Goal: Task Accomplishment & Management: Use online tool/utility

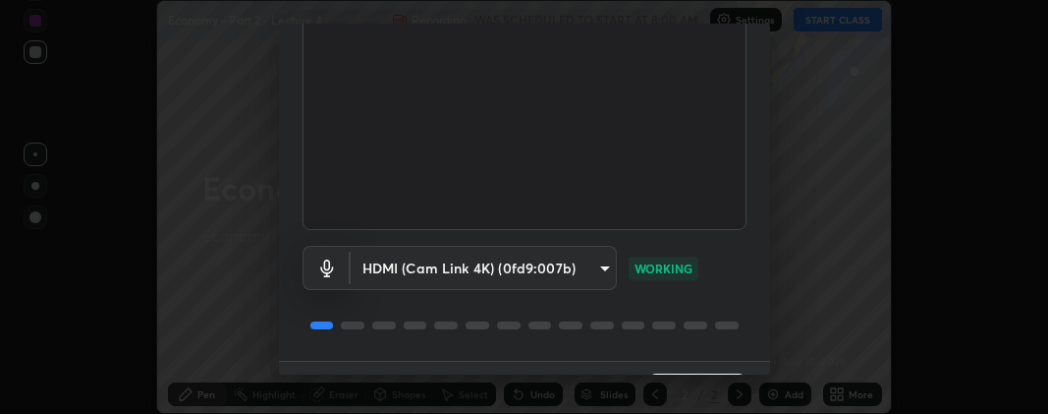
scroll to position [230, 0]
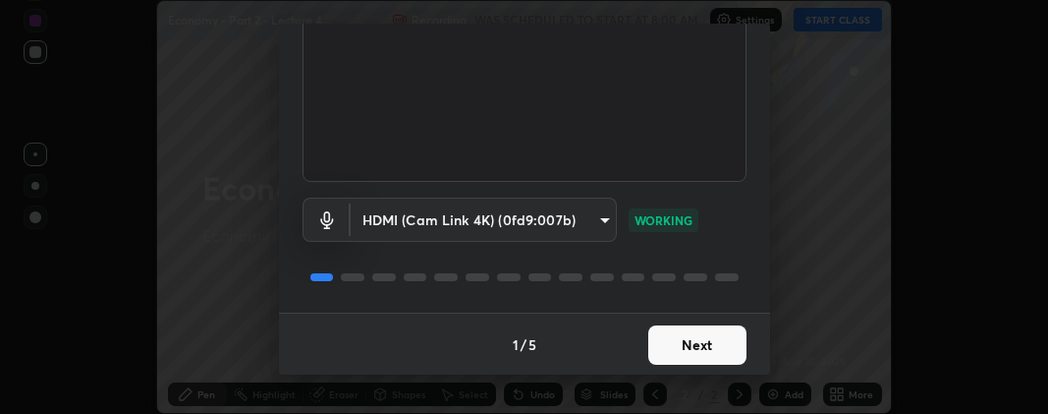
click at [694, 340] on button "Next" at bounding box center [697, 344] width 98 height 39
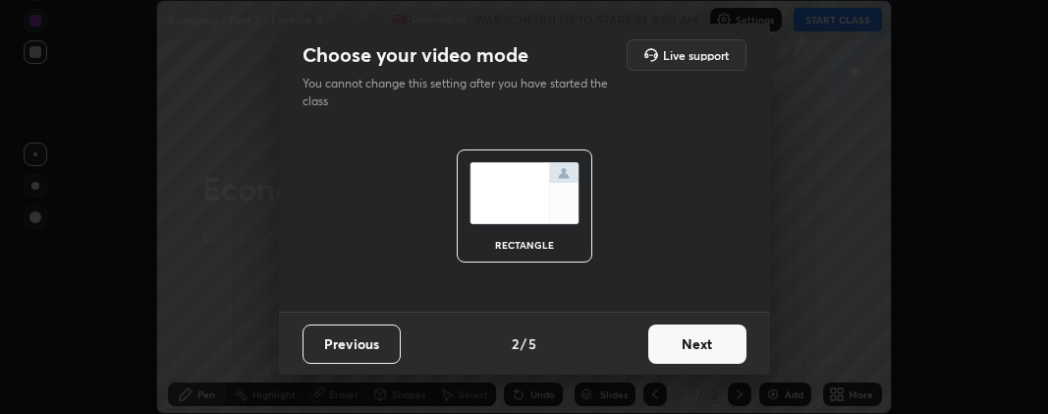
scroll to position [0, 0]
click at [705, 350] on button "Next" at bounding box center [697, 343] width 98 height 39
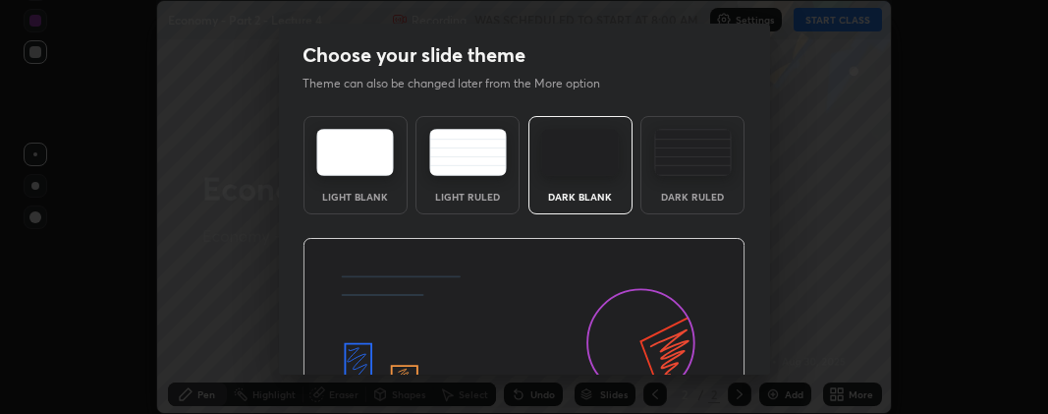
click at [712, 346] on img at bounding box center [524, 363] width 443 height 250
click at [716, 347] on img at bounding box center [524, 363] width 443 height 250
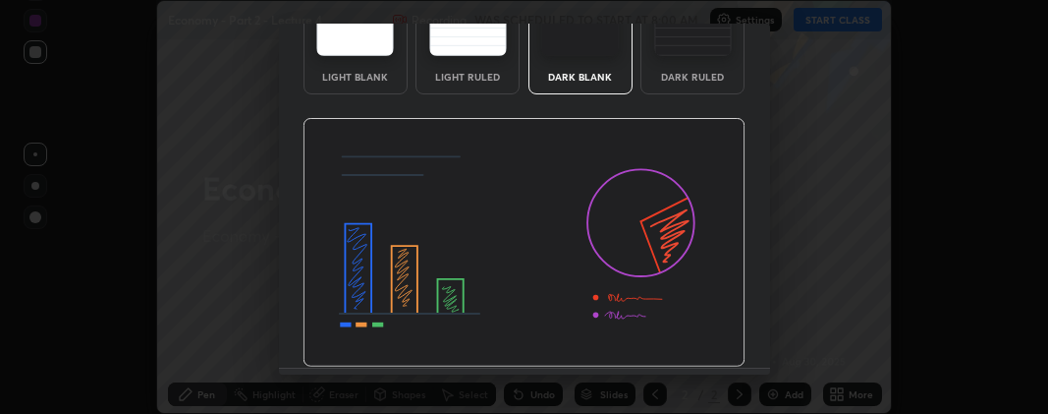
scroll to position [175, 0]
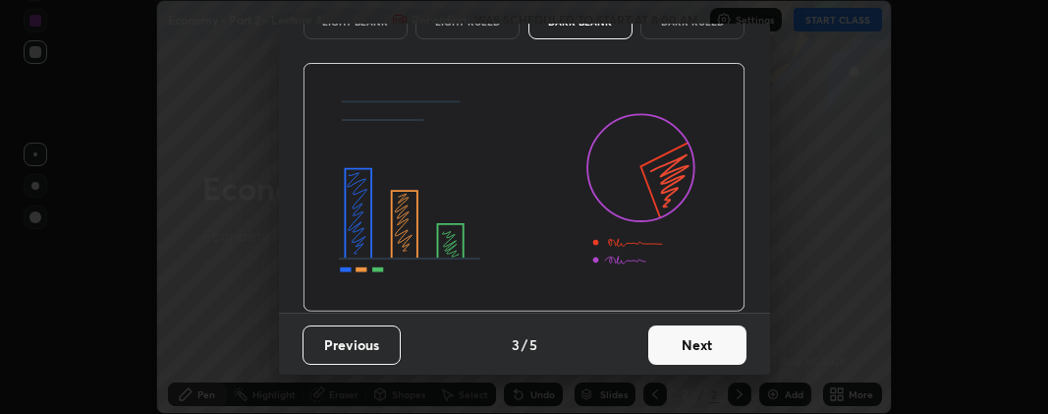
click at [697, 342] on button "Next" at bounding box center [697, 344] width 98 height 39
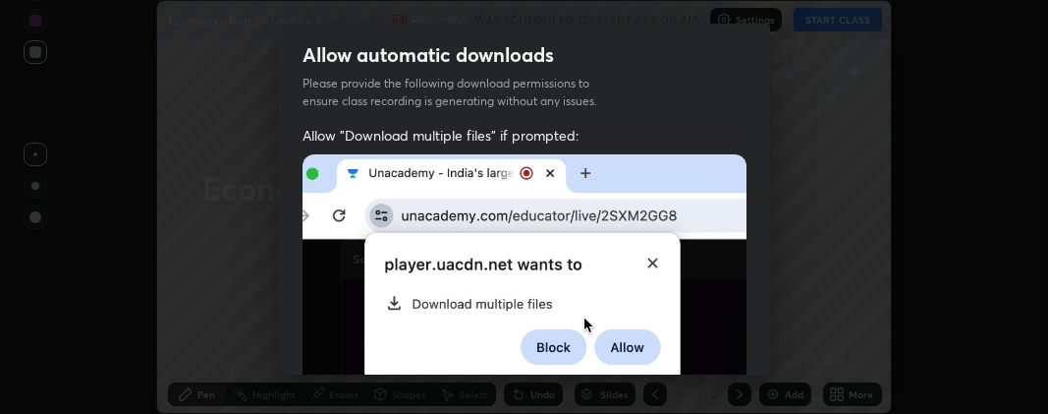
click at [706, 345] on img at bounding box center [525, 285] width 444 height 262
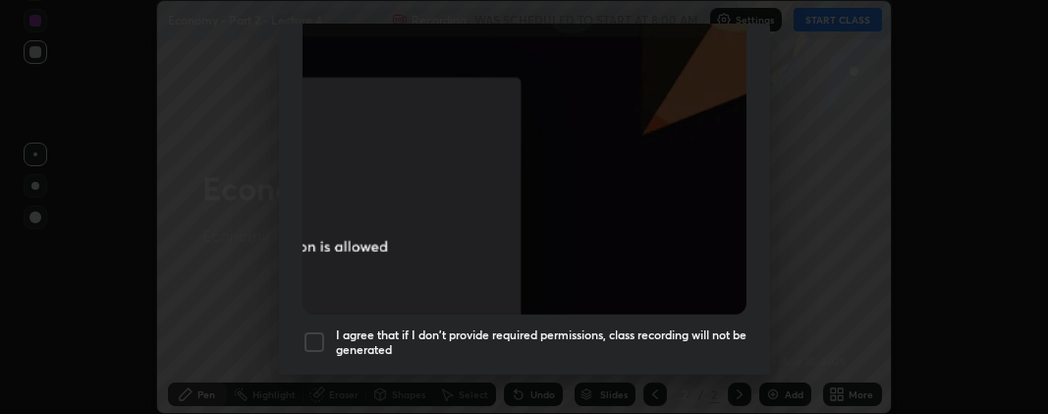
scroll to position [578, 0]
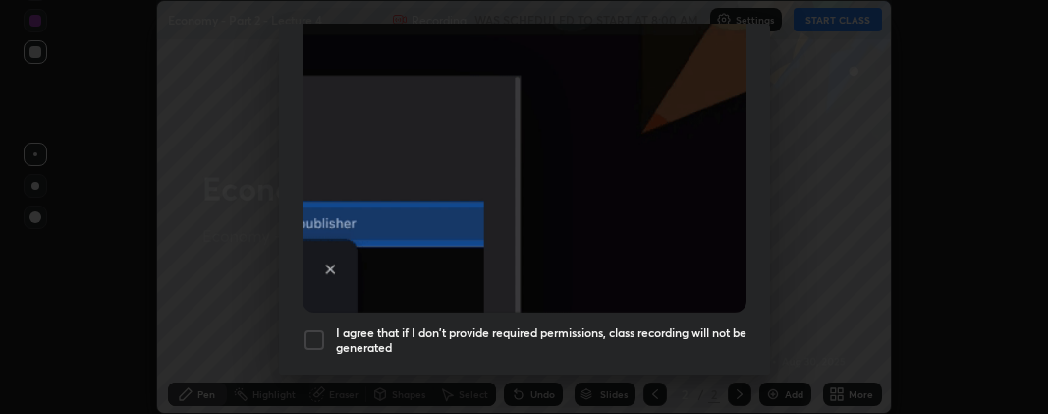
click at [315, 334] on div at bounding box center [315, 340] width 24 height 24
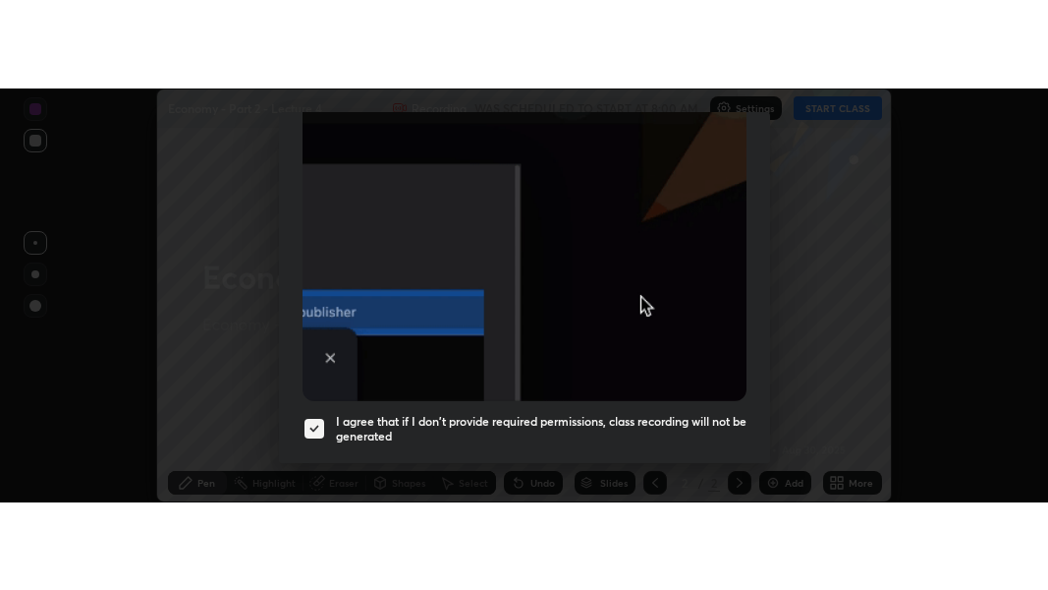
scroll to position [631, 0]
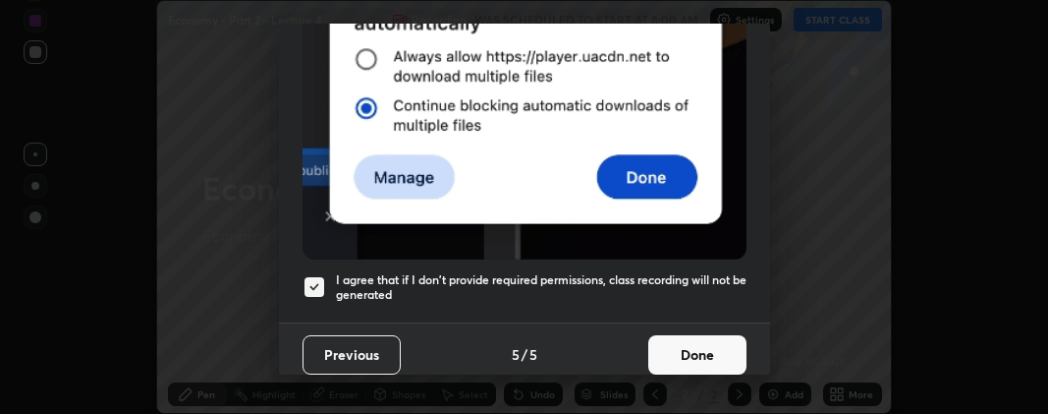
click at [681, 340] on button "Done" at bounding box center [697, 354] width 98 height 39
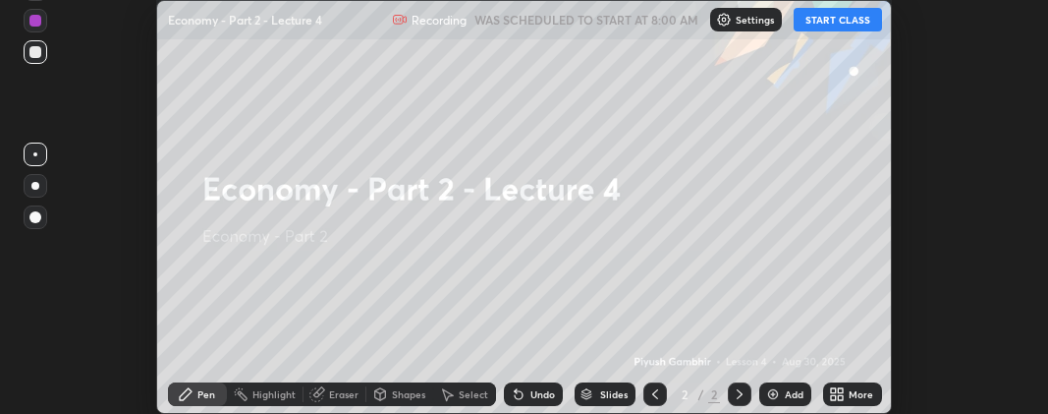
click at [834, 390] on icon at bounding box center [833, 390] width 5 height 5
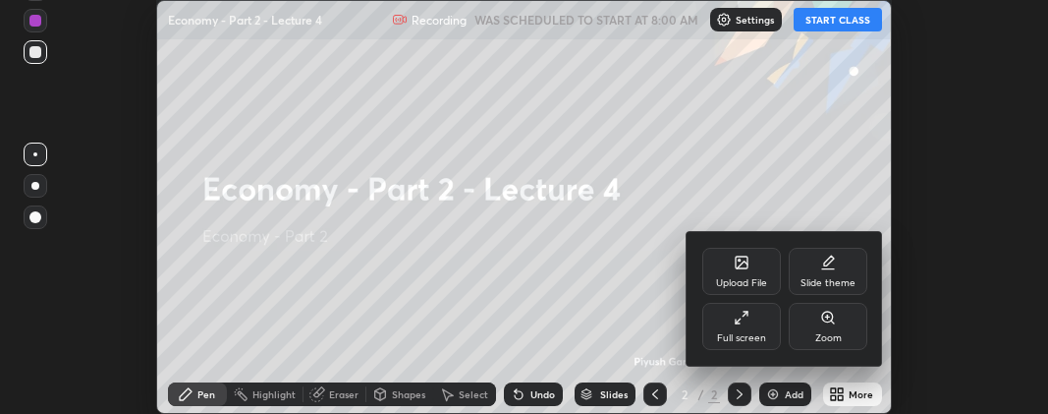
click at [750, 322] on icon at bounding box center [742, 317] width 16 height 16
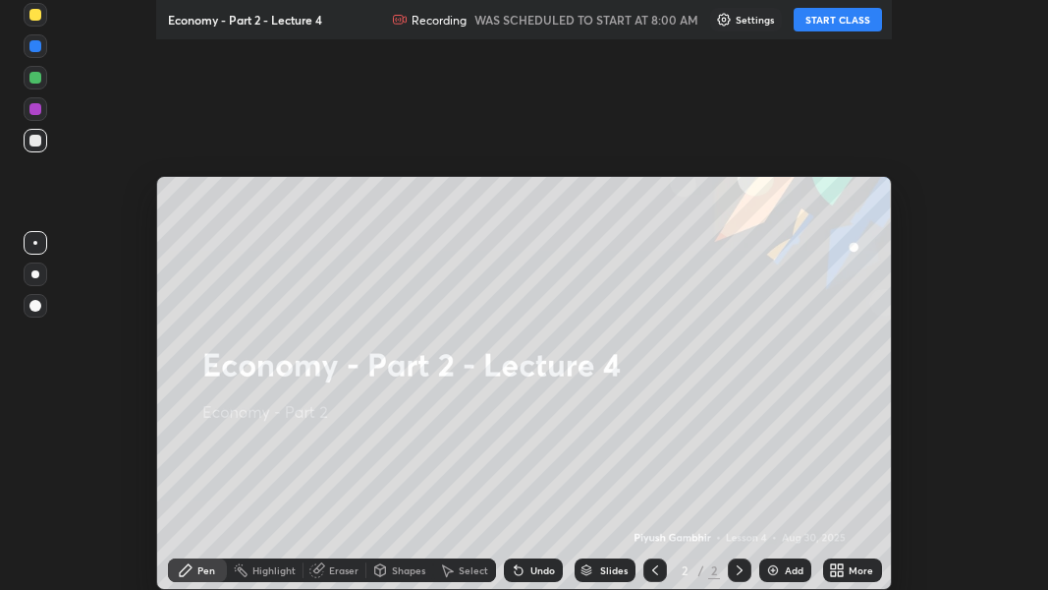
scroll to position [590, 1048]
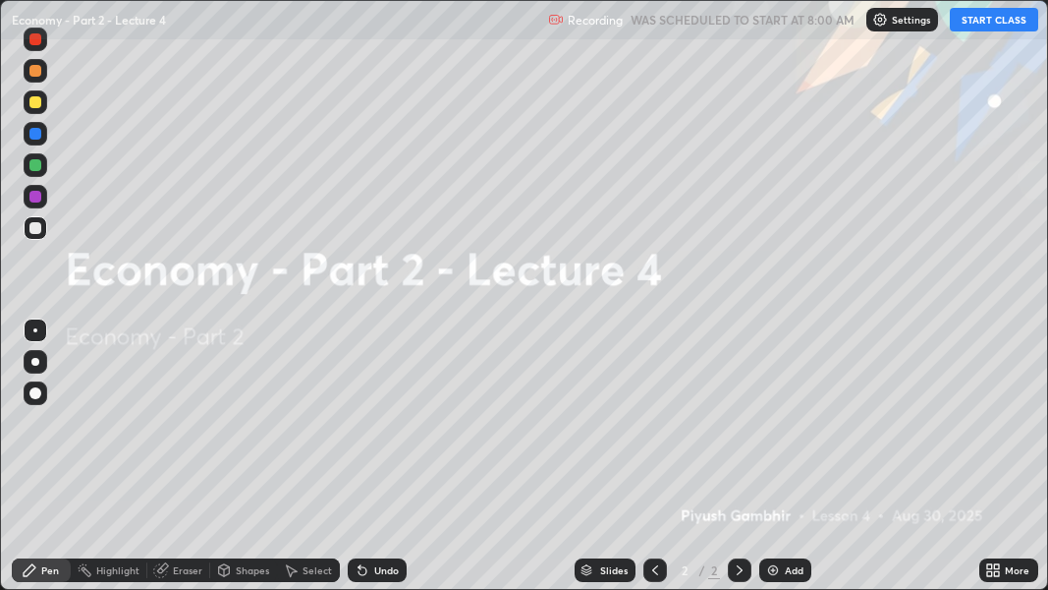
click at [993, 14] on button "START CLASS" at bounding box center [994, 20] width 88 height 24
click at [775, 413] on img at bounding box center [773, 570] width 16 height 16
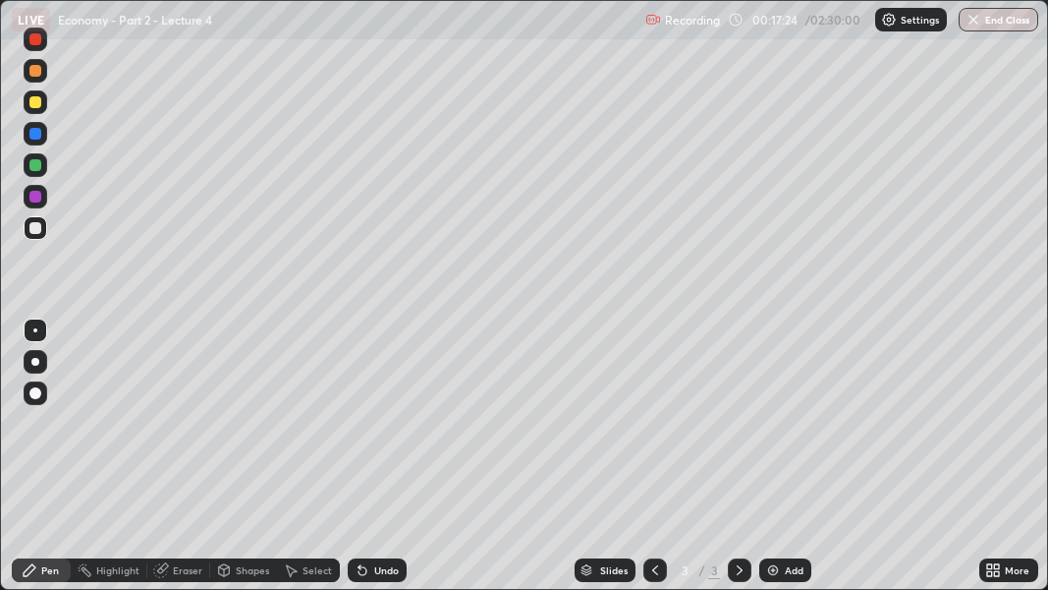
click at [775, 413] on img at bounding box center [773, 570] width 16 height 16
click at [770, 413] on img at bounding box center [773, 570] width 16 height 16
click at [890, 38] on div "Recording 00:47:57 / 02:30:00 Settings End Class" at bounding box center [842, 20] width 393 height 38
click at [767, 413] on img at bounding box center [773, 570] width 16 height 16
click at [779, 413] on img at bounding box center [773, 570] width 16 height 16
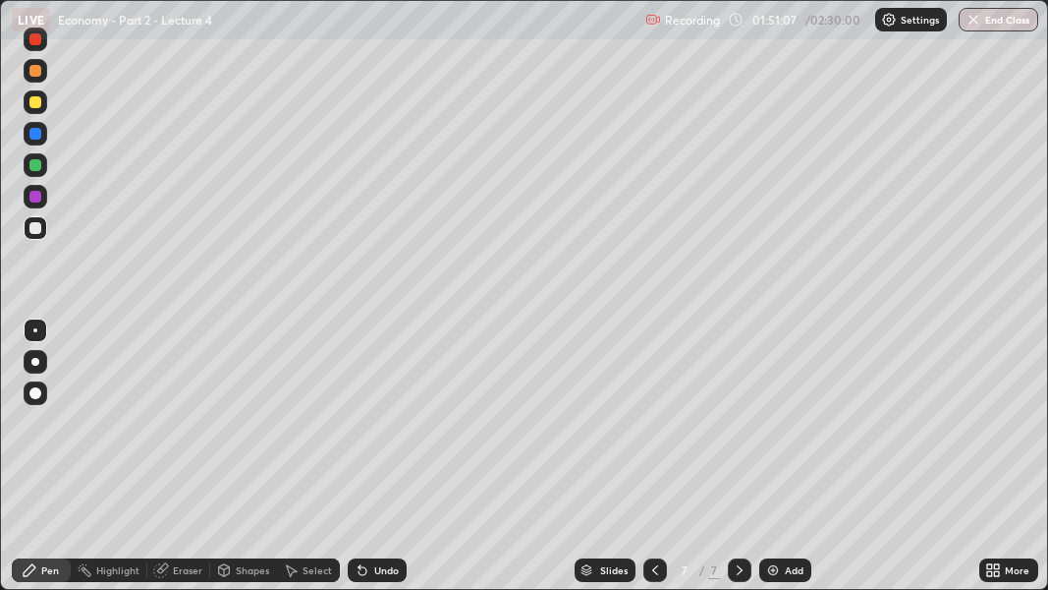
click at [651, 413] on div at bounding box center [656, 570] width 24 height 24
click at [737, 413] on icon at bounding box center [740, 570] width 16 height 16
click at [647, 413] on icon at bounding box center [655, 570] width 16 height 16
click at [737, 413] on icon at bounding box center [740, 570] width 6 height 10
click at [653, 413] on icon at bounding box center [655, 570] width 16 height 16
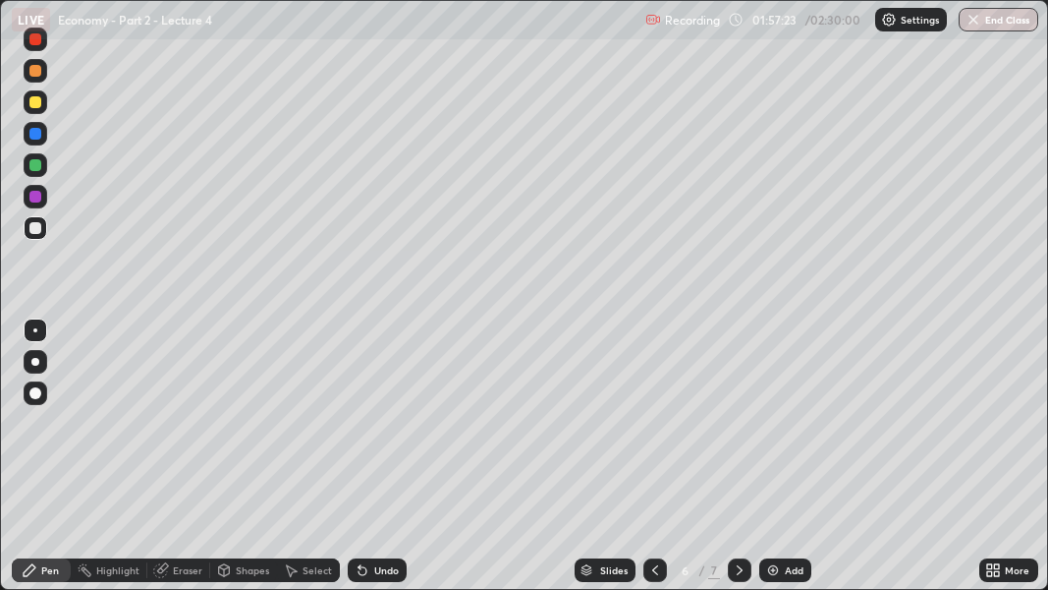
click at [653, 413] on icon at bounding box center [655, 570] width 16 height 16
click at [738, 413] on icon at bounding box center [740, 570] width 16 height 16
click at [740, 413] on icon at bounding box center [740, 570] width 6 height 10
click at [652, 413] on icon at bounding box center [655, 570] width 16 height 16
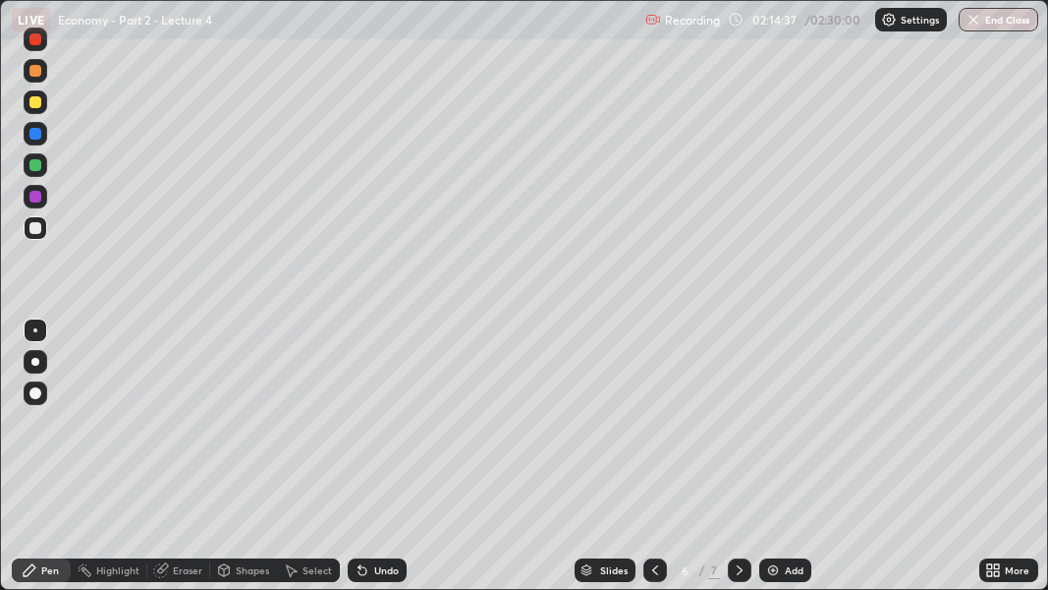
click at [772, 413] on img at bounding box center [773, 570] width 16 height 16
click at [657, 413] on icon at bounding box center [655, 570] width 16 height 16
click at [736, 413] on icon at bounding box center [740, 570] width 16 height 16
click at [740, 413] on icon at bounding box center [740, 570] width 16 height 16
click at [767, 413] on img at bounding box center [773, 570] width 16 height 16
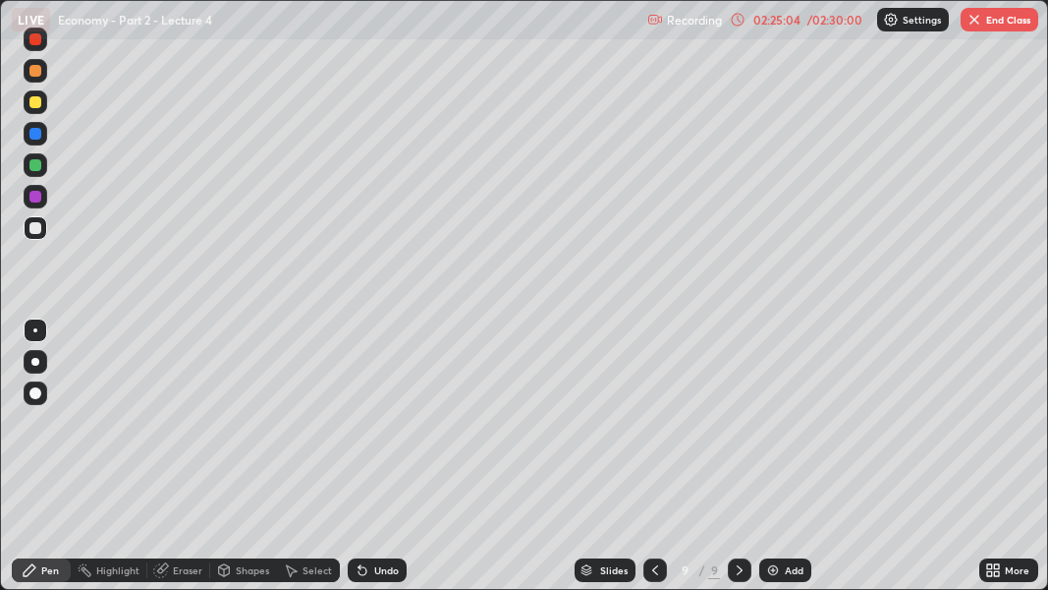
click at [802, 20] on div "02:25:04" at bounding box center [777, 20] width 55 height 12
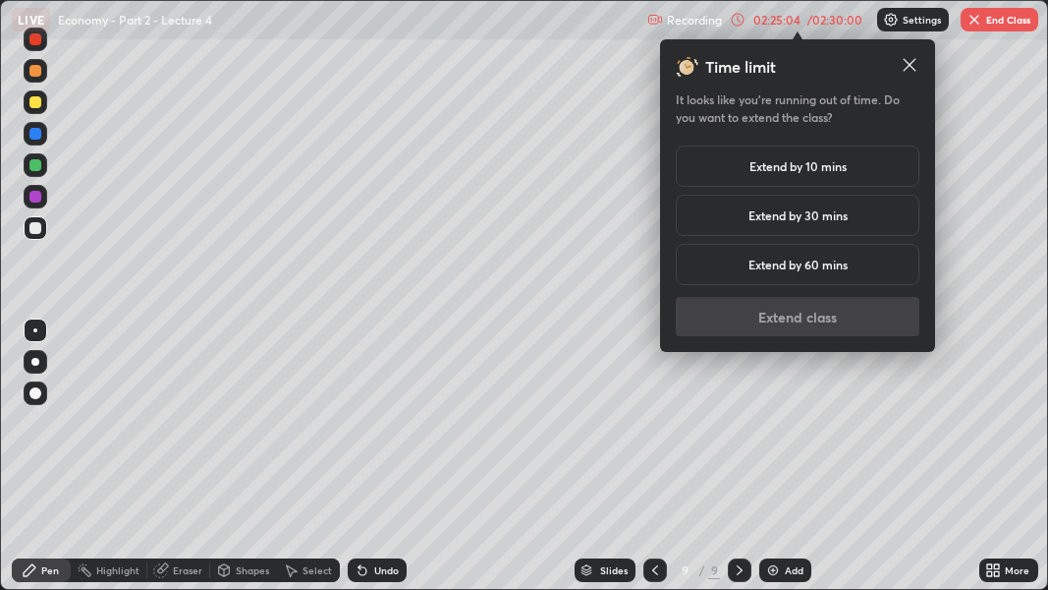
click at [787, 172] on h5 "Extend by 10 mins" at bounding box center [798, 166] width 97 height 18
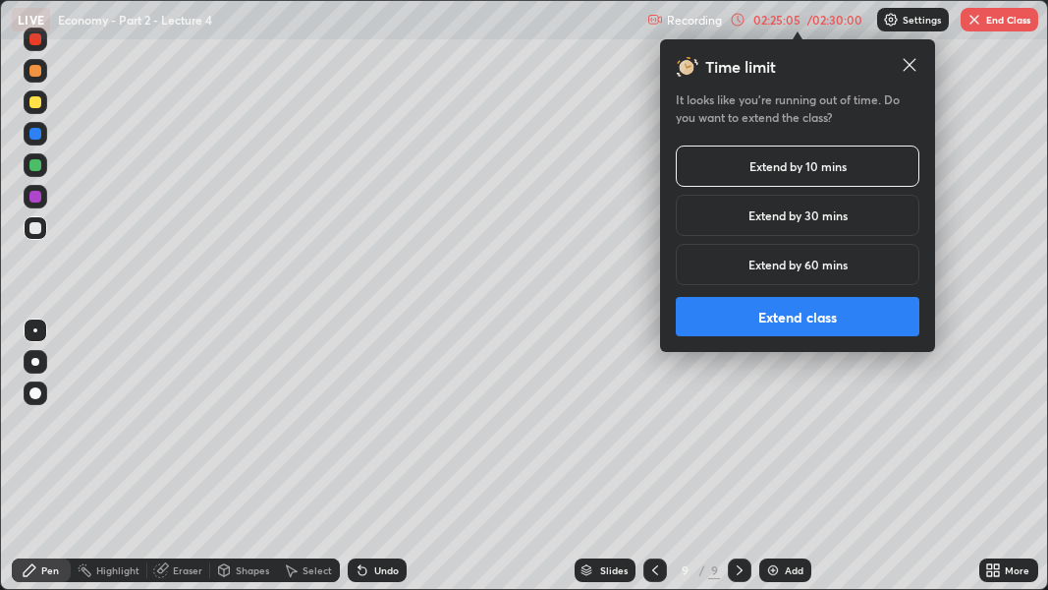
click at [766, 315] on button "Extend class" at bounding box center [798, 316] width 244 height 39
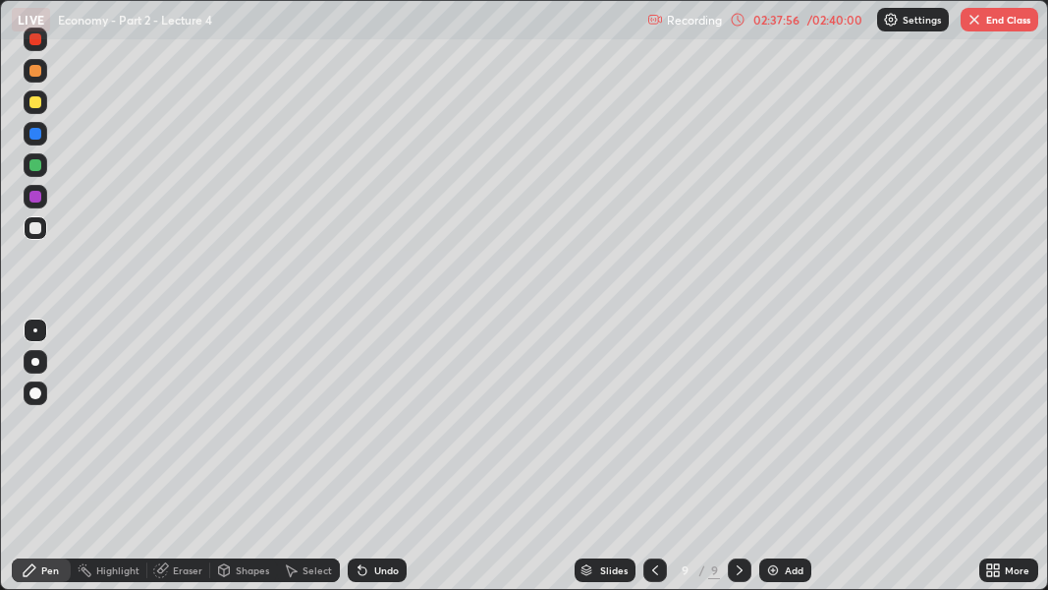
click at [998, 22] on button "End Class" at bounding box center [1000, 20] width 78 height 24
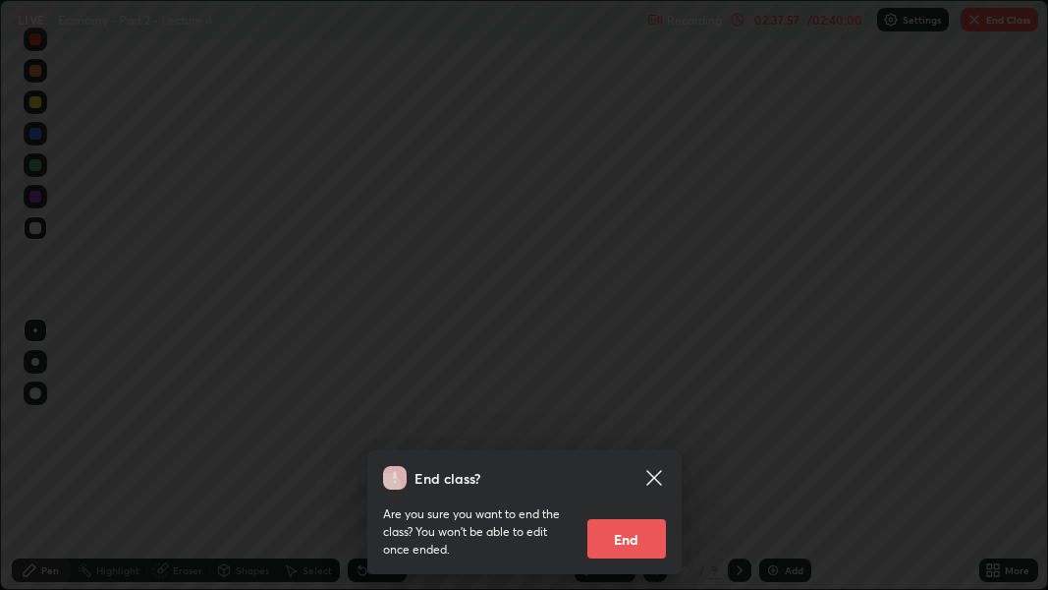
click at [631, 413] on button "End" at bounding box center [627, 538] width 79 height 39
